Goal: Transaction & Acquisition: Purchase product/service

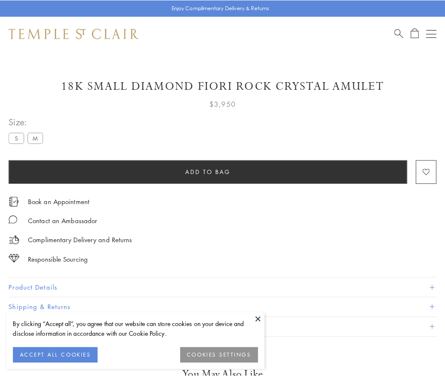
scroll to position [50, 0]
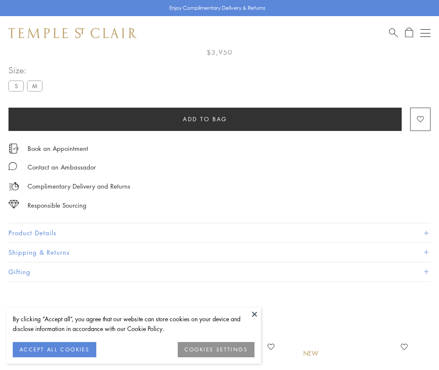
click at [205, 119] on span "Add to bag" at bounding box center [205, 118] width 45 height 9
